Goal: Check status

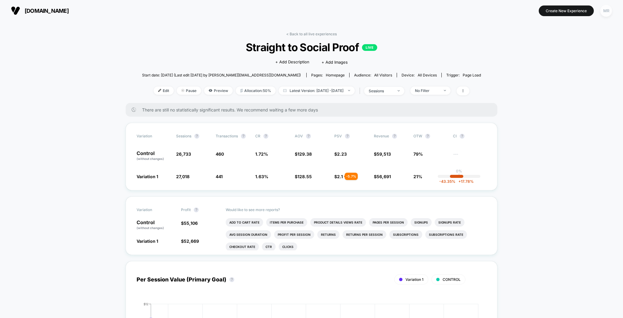
click at [608, 9] on div "MR" at bounding box center [607, 11] width 12 height 12
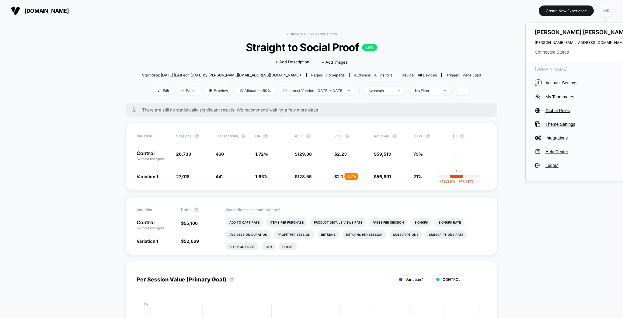
click at [560, 51] on span "Connected Stores" at bounding box center [583, 52] width 96 height 5
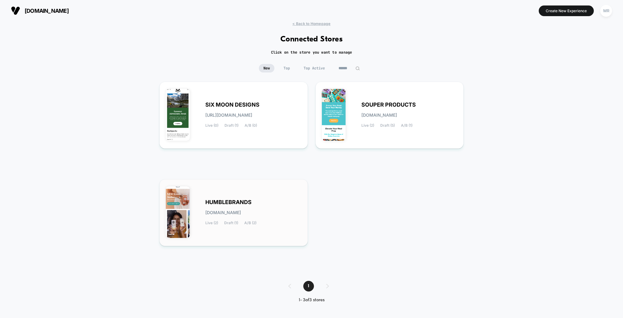
click at [229, 191] on div "HUMBLEBRANDS [DOMAIN_NAME] Live (2) Draft (1) A/B (2)" at bounding box center [234, 212] width 136 height 54
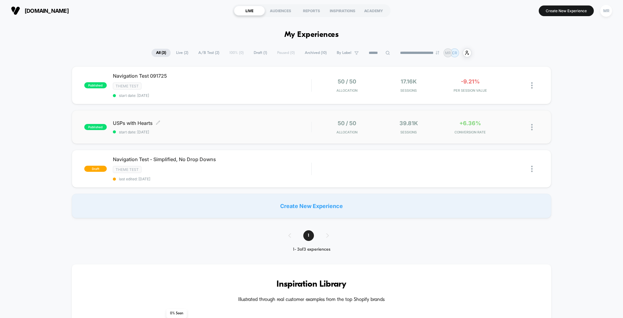
click at [161, 120] on span "USPs with Hearts Click to edit experience details" at bounding box center [212, 123] width 199 height 6
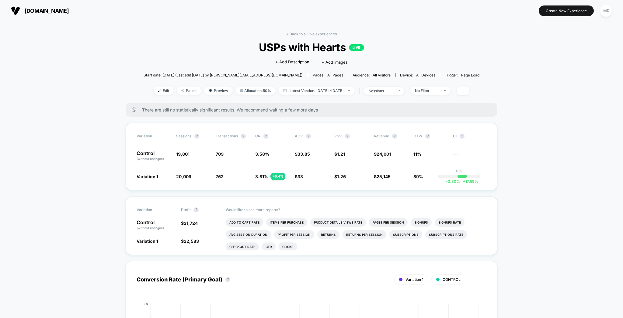
click at [314, 32] on link "< Back to all live experiences" at bounding box center [311, 34] width 51 height 5
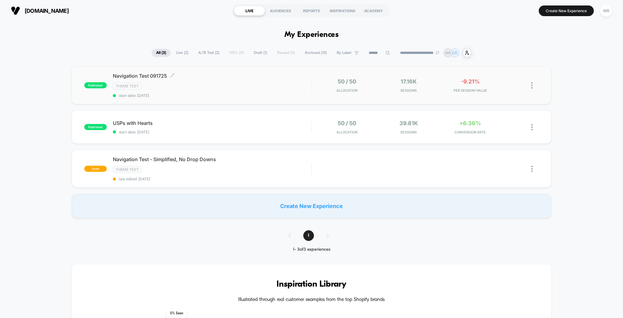
click at [200, 83] on div "Theme Test" at bounding box center [212, 86] width 199 height 7
